Goal: Information Seeking & Learning: Learn about a topic

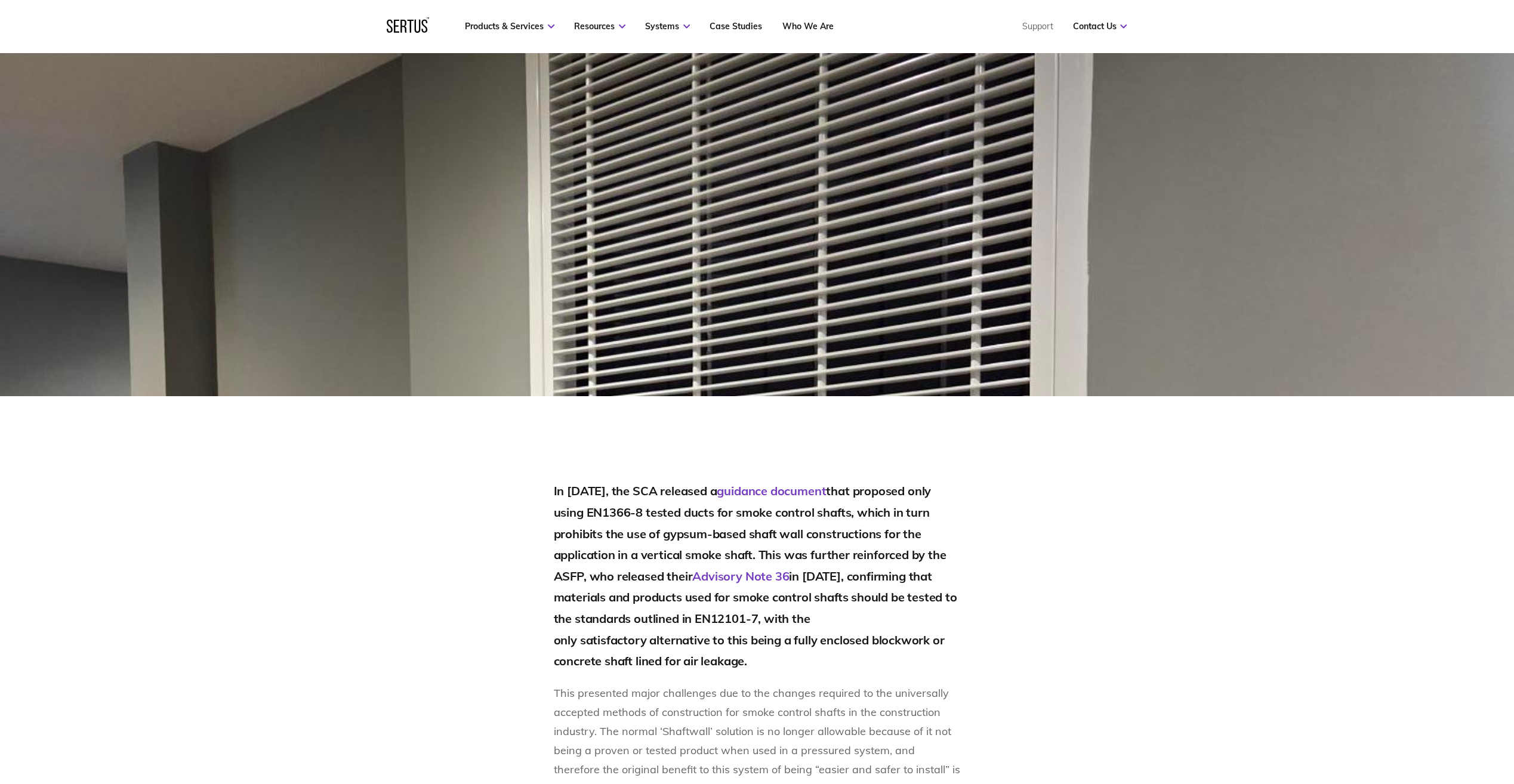
scroll to position [597, 0]
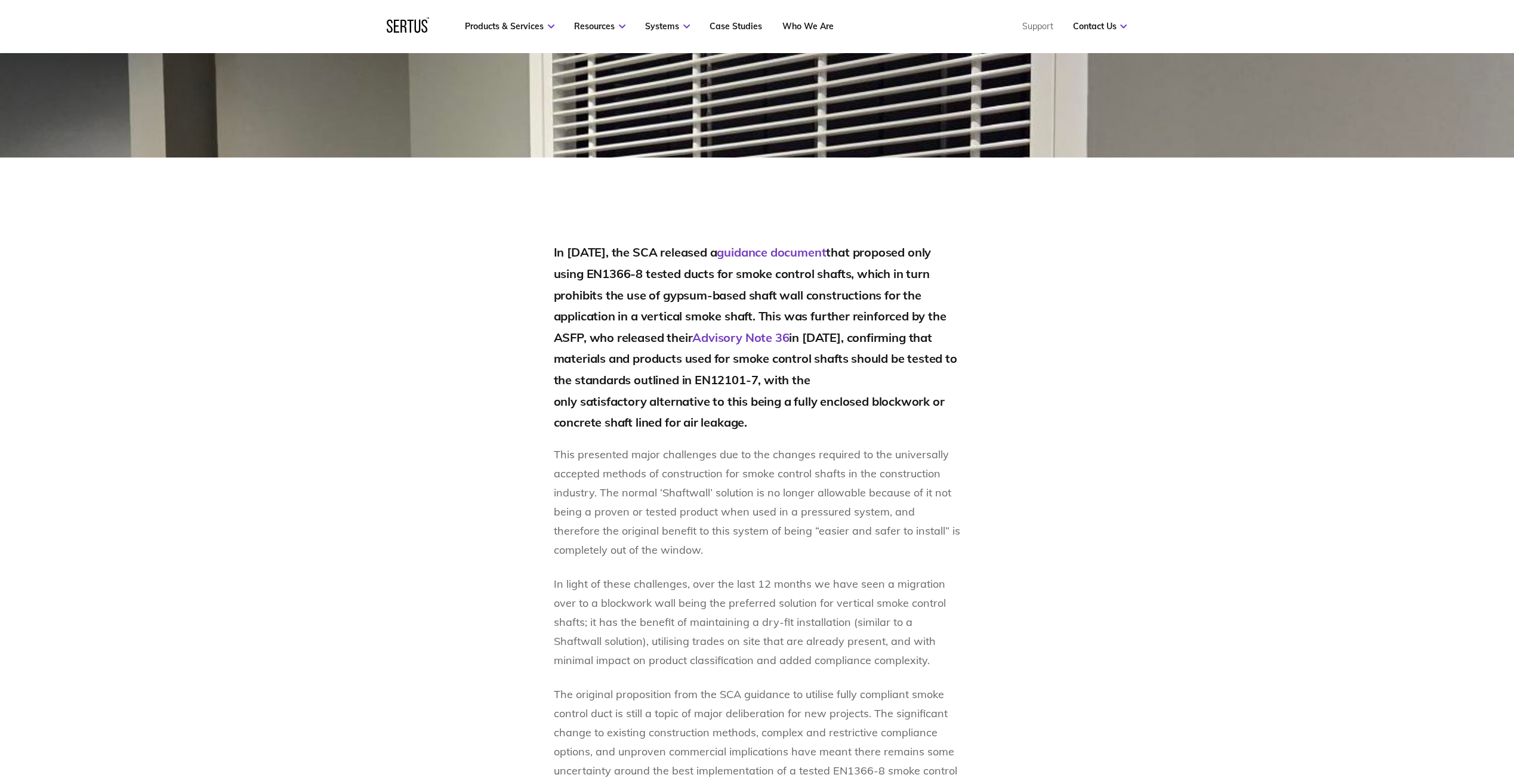
drag, startPoint x: 552, startPoint y: 250, endPoint x: 778, endPoint y: 419, distance: 282.2
click at [778, 419] on div "In May 2024, the SCA released a guidance document that proposed only using EN13…" at bounding box center [757, 691] width 699 height 899
copy h2 "In May 2024, the SCA released a guidance document that proposed only using EN13…"
click at [964, 490] on div "In May 2024, the SCA released a guidance document that proposed only using EN13…" at bounding box center [757, 691] width 699 height 899
click at [399, 573] on section "In May 2024, the SCA released a guidance document that proposed only using EN13…" at bounding box center [757, 649] width 1514 height 984
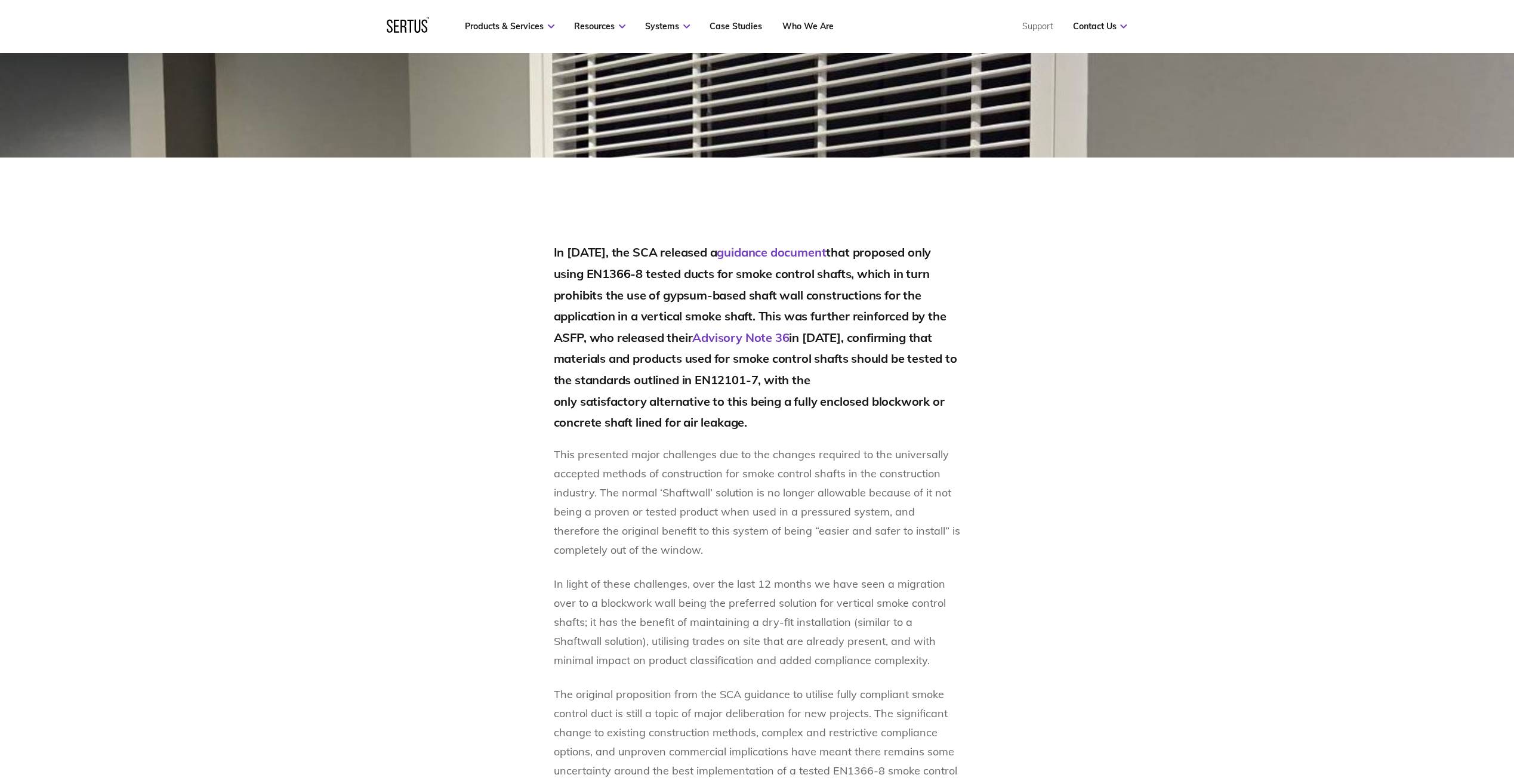
click at [1129, 584] on section "In May 2024, the SCA released a guidance document that proposed only using EN13…" at bounding box center [757, 649] width 1514 height 984
click at [507, 417] on div "In May 2024, the SCA released a guidance document that proposed only using EN13…" at bounding box center [757, 691] width 699 height 899
drag, startPoint x: 583, startPoint y: 335, endPoint x: 549, endPoint y: 337, distance: 34.1
click at [549, 337] on div "In May 2024, the SCA released a guidance document that proposed only using EN13…" at bounding box center [757, 691] width 699 height 899
drag, startPoint x: 549, startPoint y: 337, endPoint x: 574, endPoint y: 338, distance: 25.0
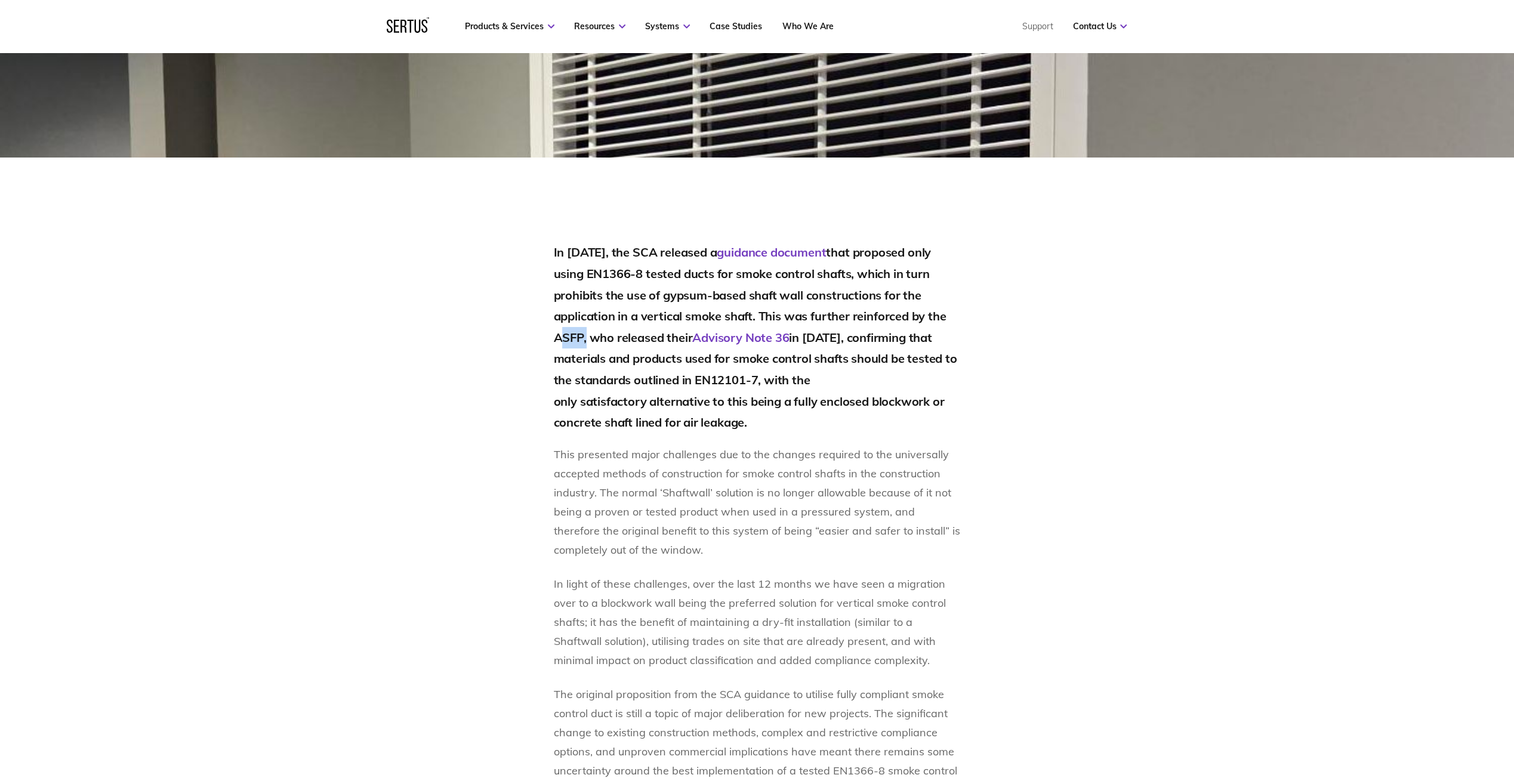
copy h2 "ASFP"
drag, startPoint x: 889, startPoint y: 335, endPoint x: 697, endPoint y: 339, distance: 192.0
click at [697, 339] on h2 "In May 2024, the SCA released a guidance document that proposed only using EN13…" at bounding box center [757, 336] width 407 height 191
copy h2 "Advisory Note 36 in March of 2025"
click at [812, 404] on h2 "In May 2024, the SCA released a guidance document that proposed only using EN13…" at bounding box center [757, 336] width 407 height 191
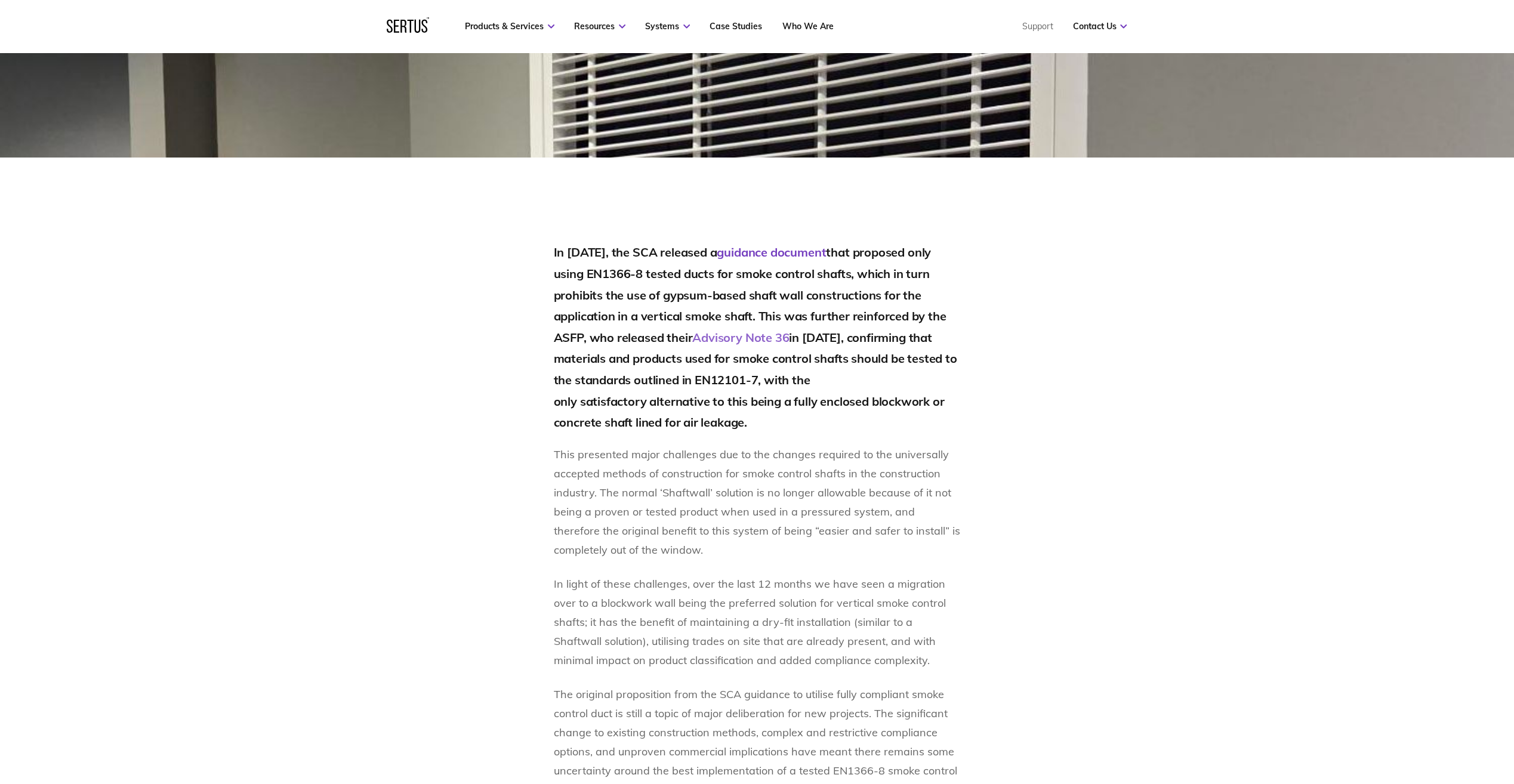
click at [772, 340] on link "Advisory Note 36" at bounding box center [740, 337] width 97 height 15
